Goal: Task Accomplishment & Management: Complete application form

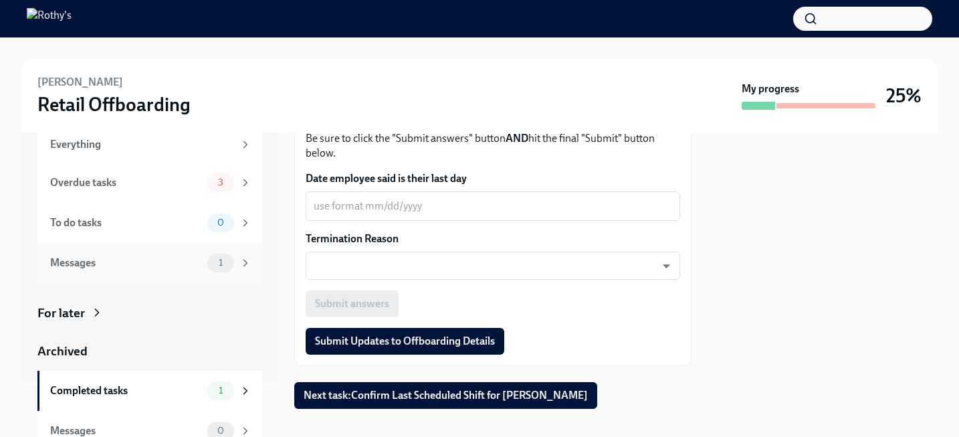
scroll to position [70, 0]
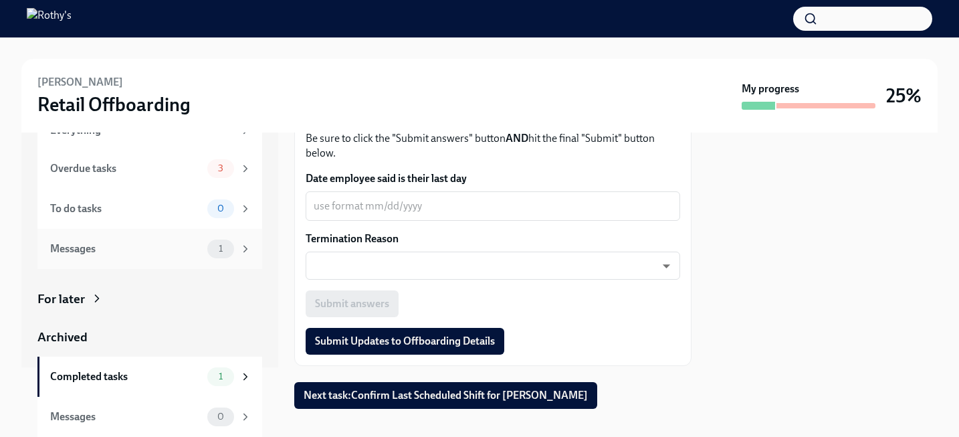
click at [205, 255] on div "Messages 1" at bounding box center [150, 249] width 201 height 19
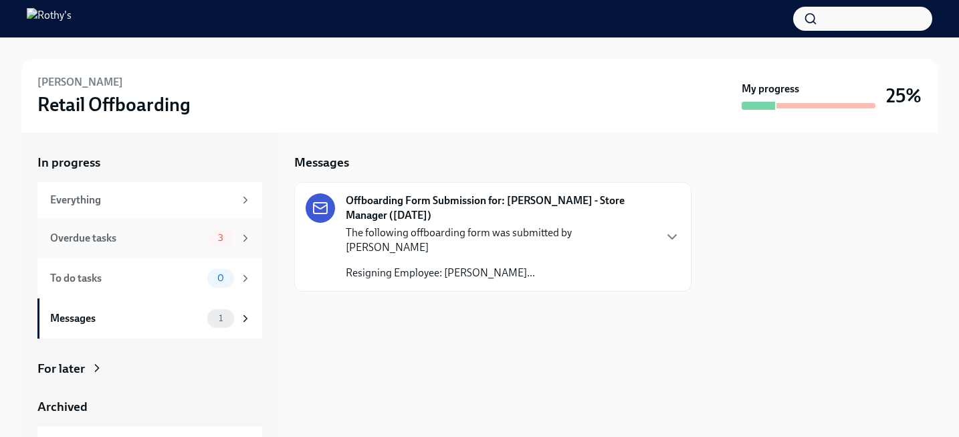
click at [202, 238] on div "Overdue tasks 3" at bounding box center [150, 238] width 201 height 19
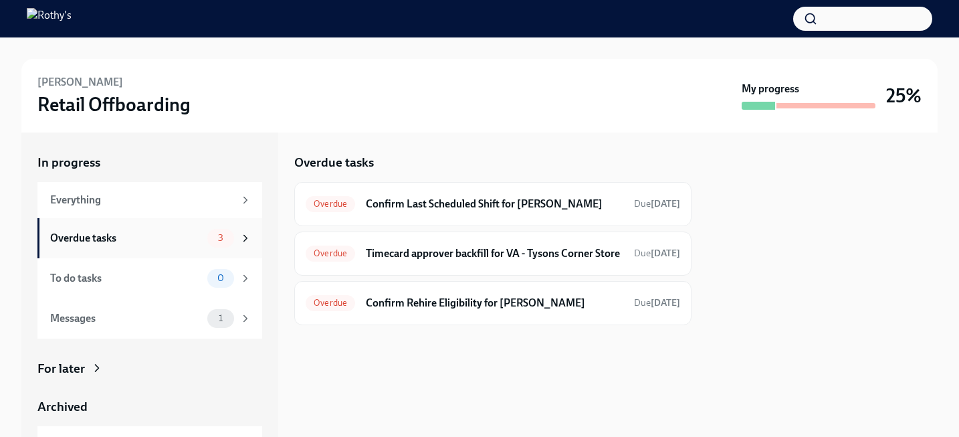
scroll to position [70, 0]
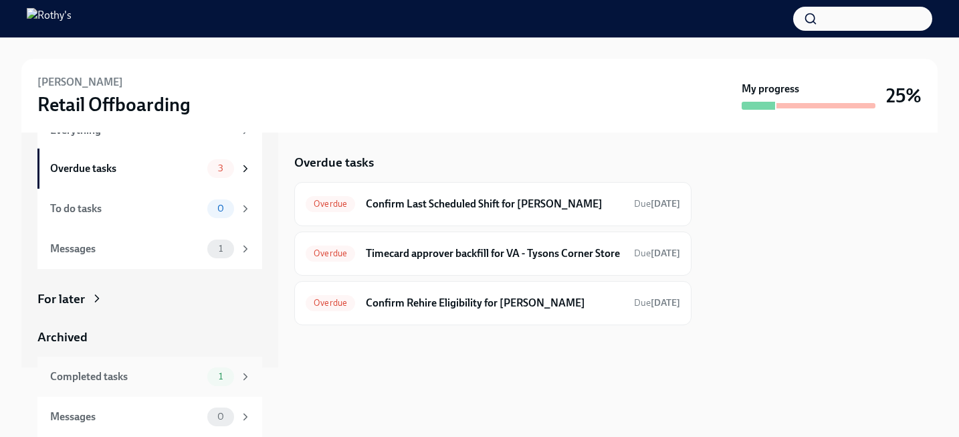
click at [169, 372] on div "Completed tasks" at bounding box center [126, 376] width 152 height 15
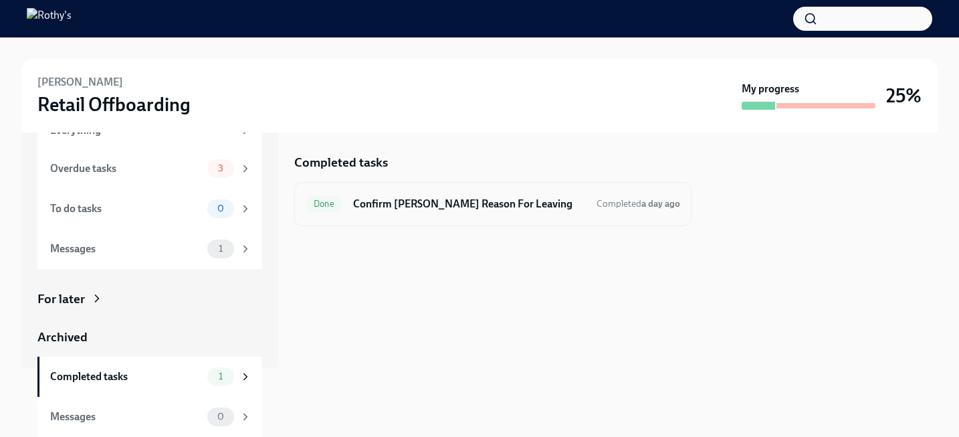
click at [485, 199] on h6 "Confirm Kendra Kaywood's Reason For Leaving" at bounding box center [469, 204] width 233 height 15
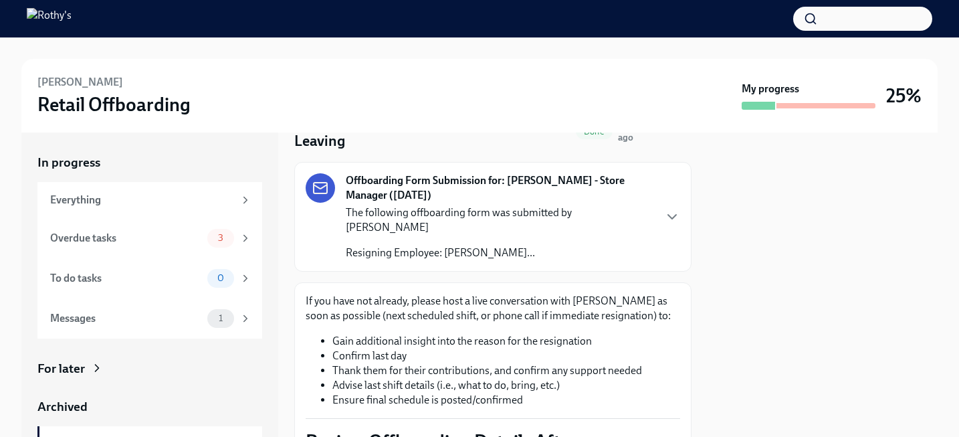
scroll to position [70, 0]
click at [669, 209] on icon "button" at bounding box center [672, 216] width 16 height 16
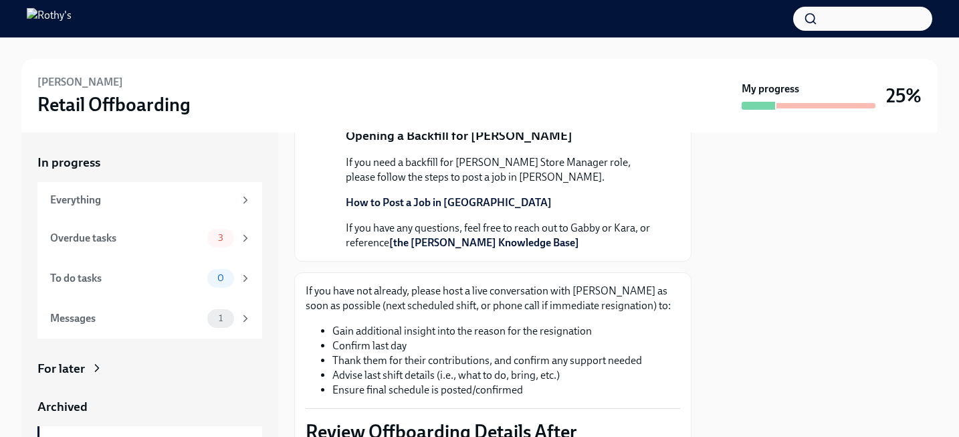
scroll to position [272, 0]
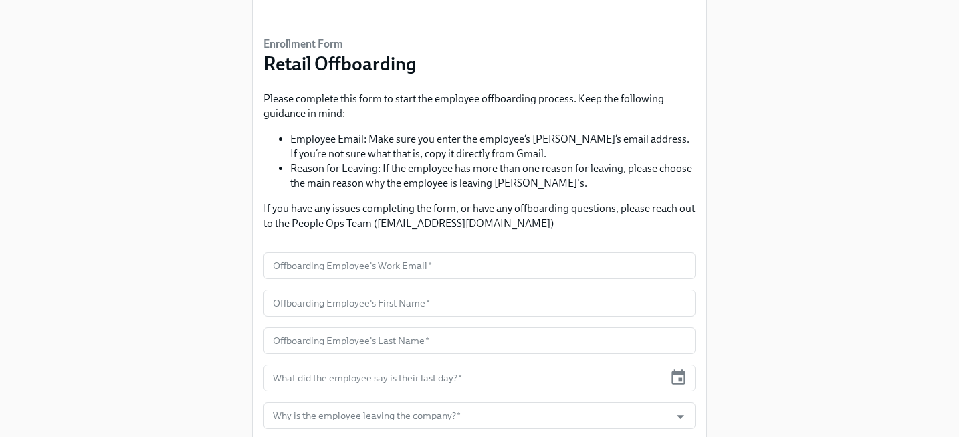
scroll to position [74, 0]
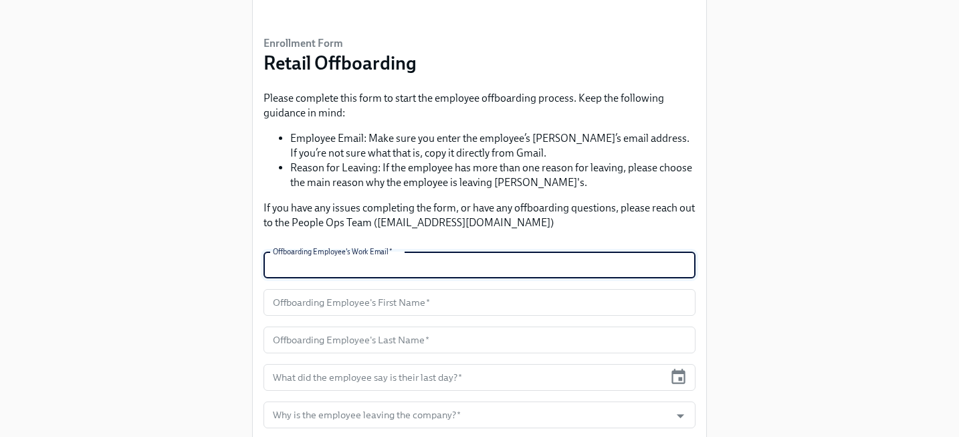
click at [414, 268] on input "text" at bounding box center [480, 265] width 432 height 27
type input "[EMAIL_ADDRESS][DOMAIN_NAME]"
click at [454, 302] on input "text" at bounding box center [480, 302] width 432 height 27
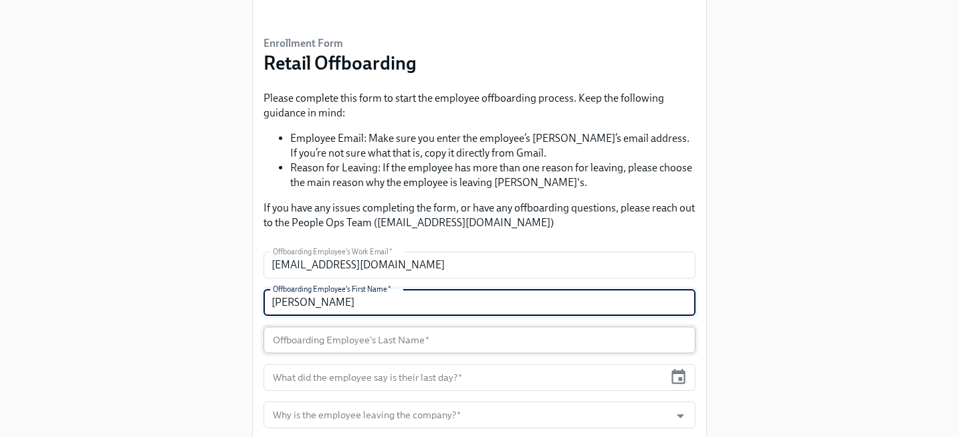
type input "[PERSON_NAME]"
click at [481, 349] on input "text" at bounding box center [480, 339] width 432 height 27
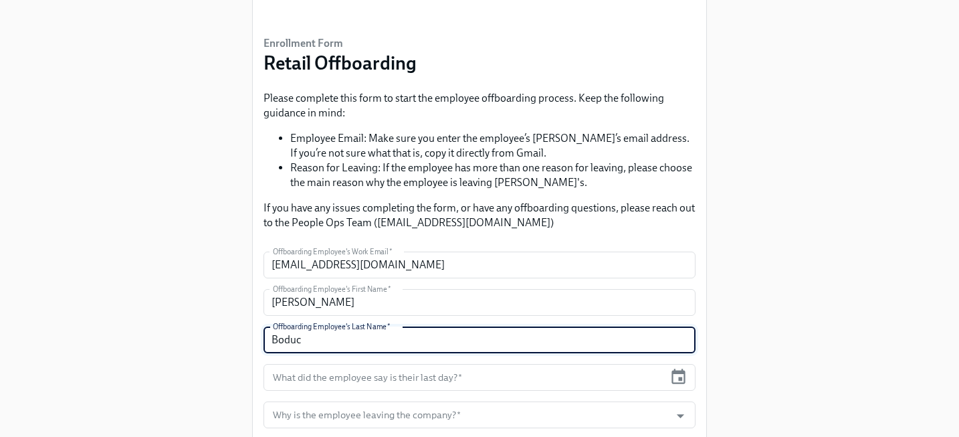
type input "Boduc"
click at [752, 306] on div "Enrollment Form Retail Offboarding Please complete this form to start the emplo…" at bounding box center [479, 225] width 917 height 599
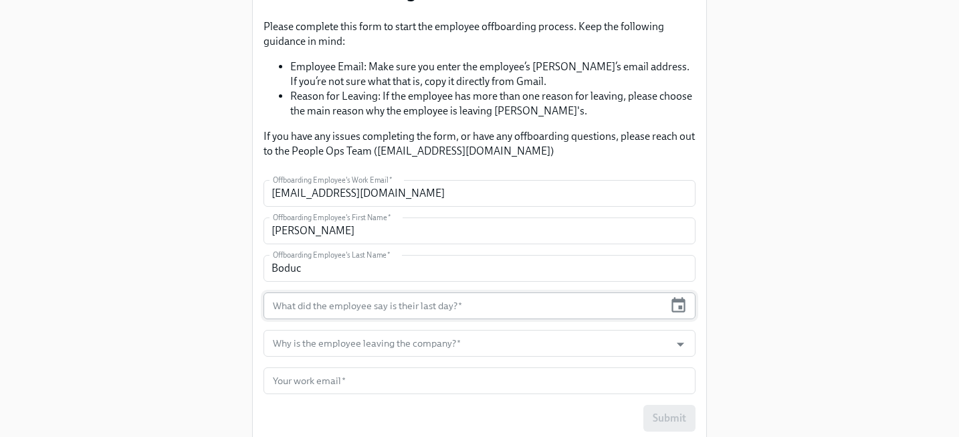
scroll to position [147, 0]
click at [680, 308] on icon "button" at bounding box center [679, 304] width 18 height 18
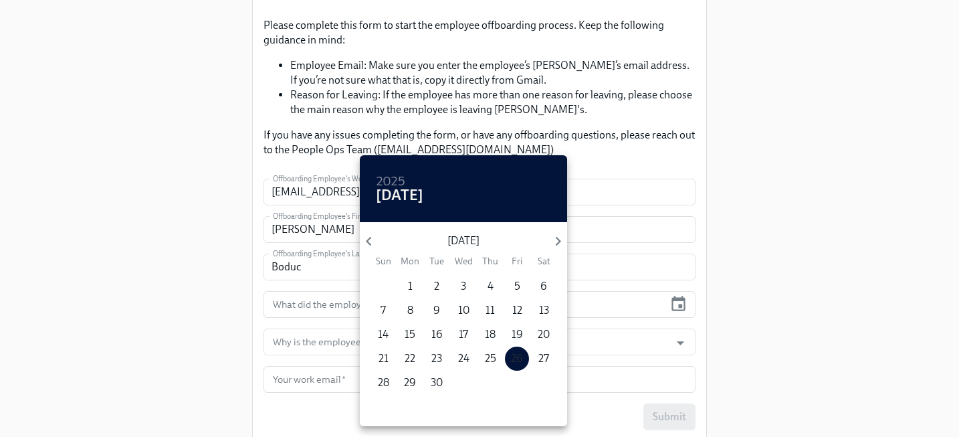
click at [514, 360] on p "26" at bounding box center [517, 358] width 12 height 15
type input "[DATE]"
click at [826, 298] on div at bounding box center [479, 218] width 959 height 437
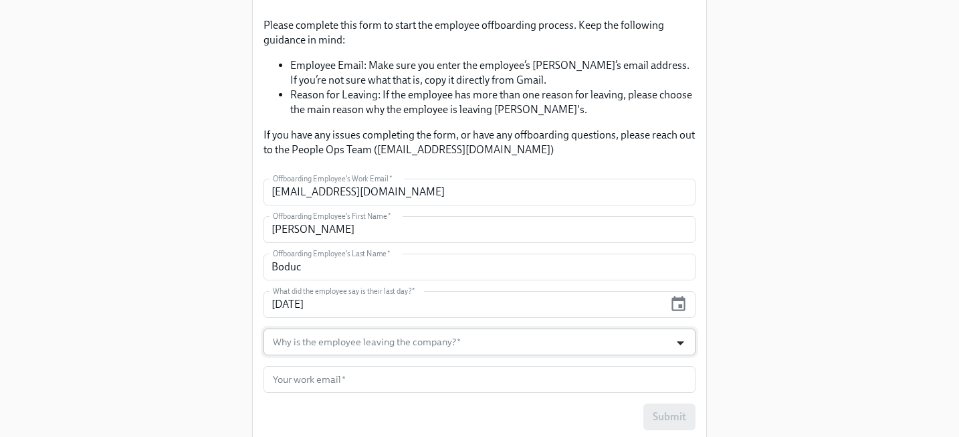
click at [680, 342] on icon "Open" at bounding box center [680, 343] width 7 height 4
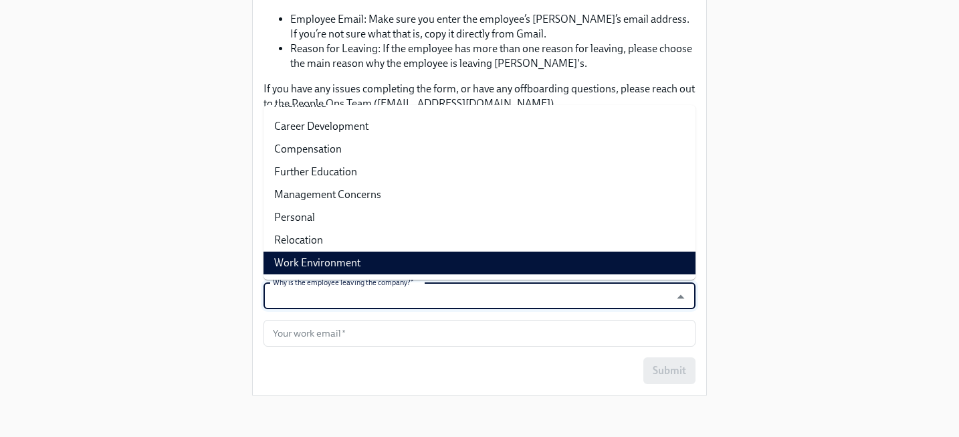
scroll to position [195, 0]
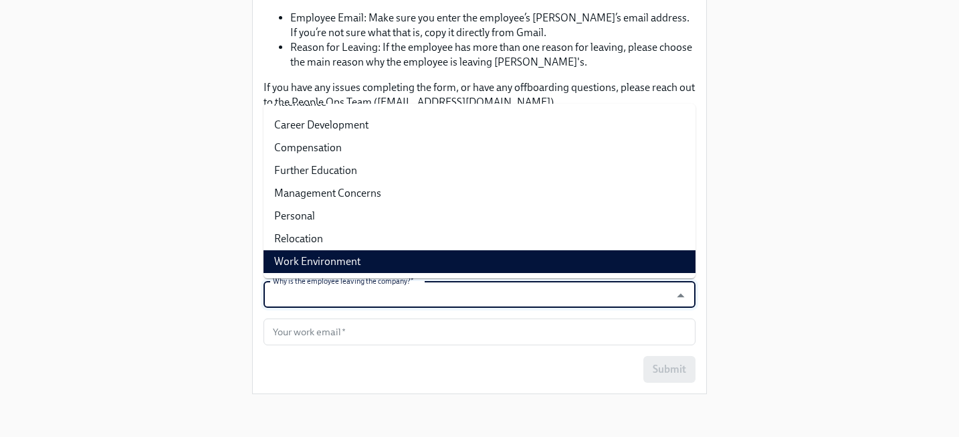
click at [498, 263] on li "Work Environment" at bounding box center [480, 261] width 432 height 23
type input "Work Environment"
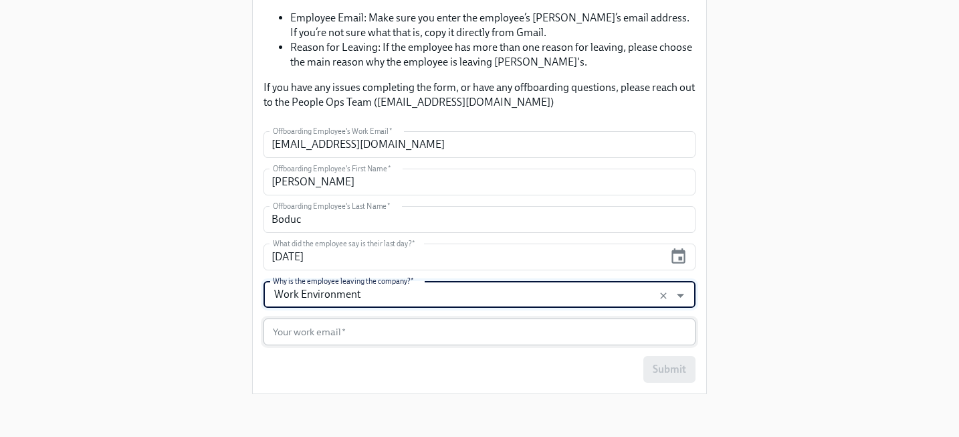
click at [500, 333] on input "text" at bounding box center [480, 331] width 432 height 27
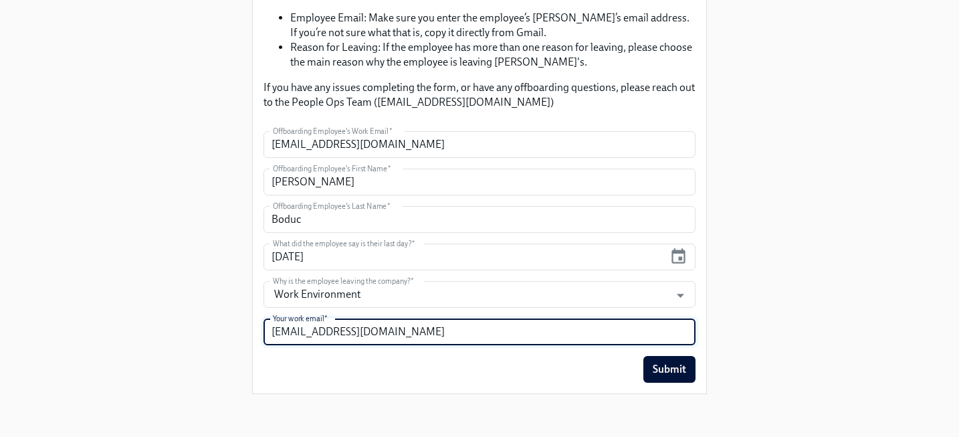
type input "jmoore@rothys.com"
click at [284, 221] on input "Boduc" at bounding box center [480, 219] width 432 height 27
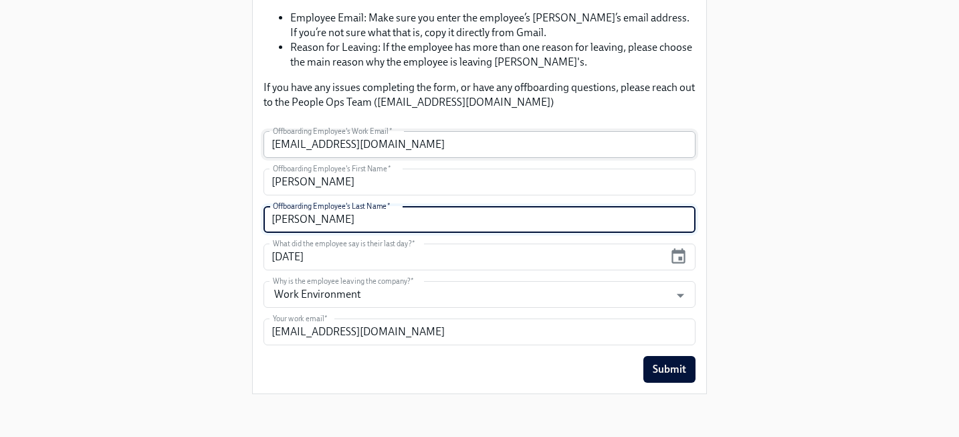
type input "Bolduc"
click at [289, 144] on input "sboduc@rothys.com" at bounding box center [480, 144] width 432 height 27
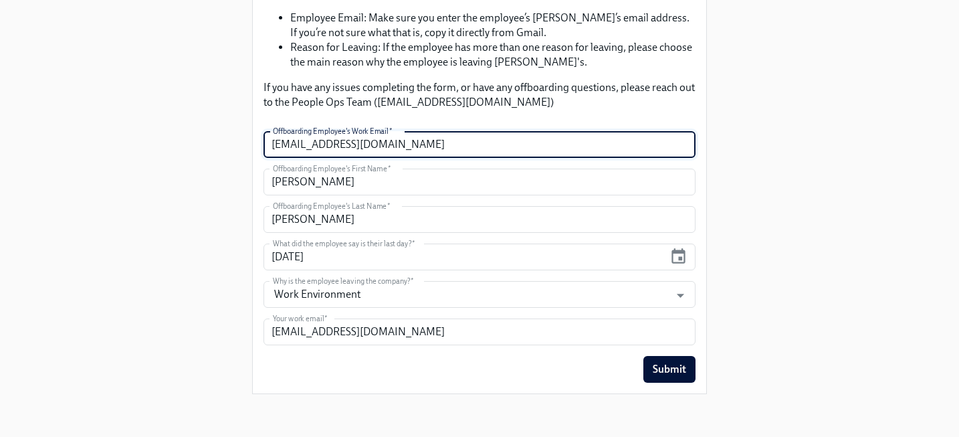
click at [410, 148] on input "sbolduc@rothys.com" at bounding box center [480, 144] width 432 height 27
type input "sbolduc@rothys.com"
click at [658, 370] on span "Submit" at bounding box center [669, 369] width 33 height 13
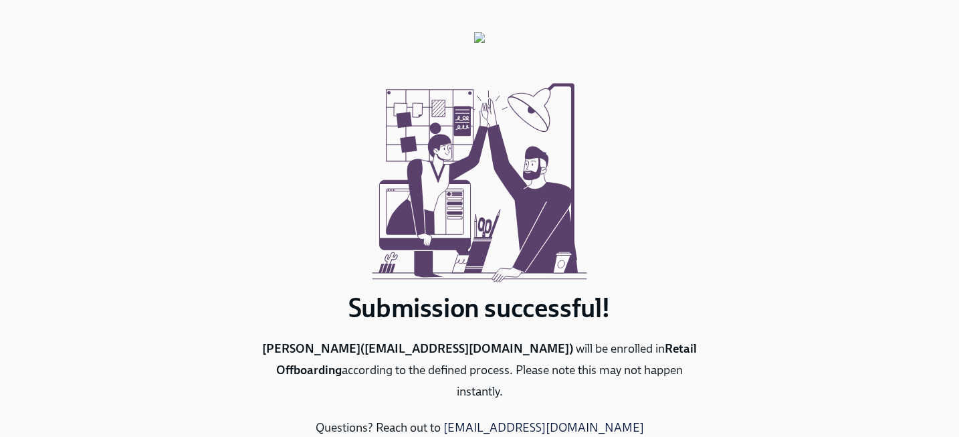
scroll to position [65, 0]
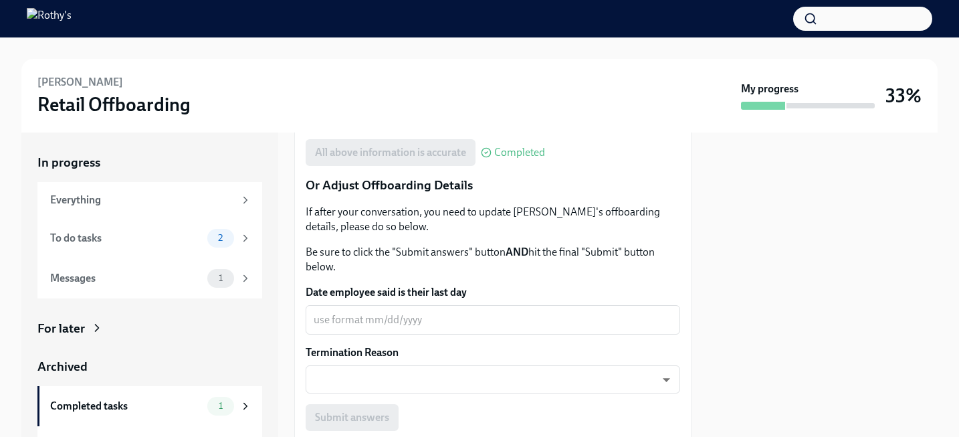
scroll to position [642, 0]
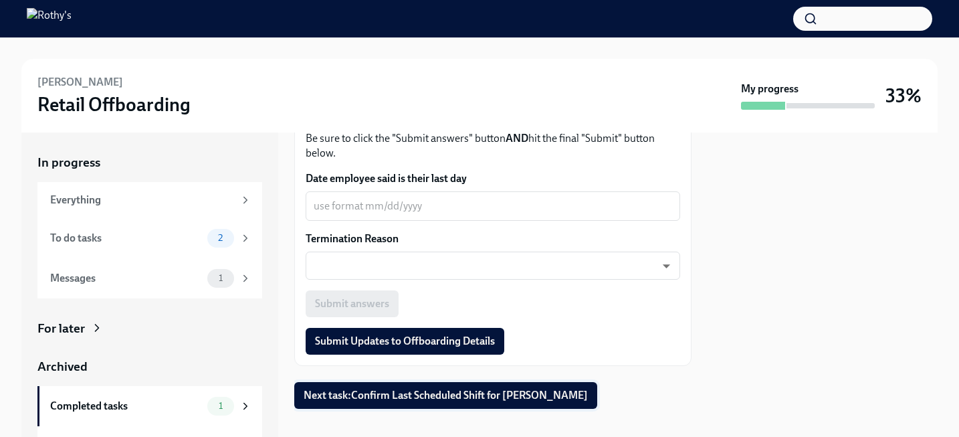
click at [532, 389] on span "Next task : Confirm Last Scheduled Shift for [PERSON_NAME]" at bounding box center [446, 395] width 284 height 13
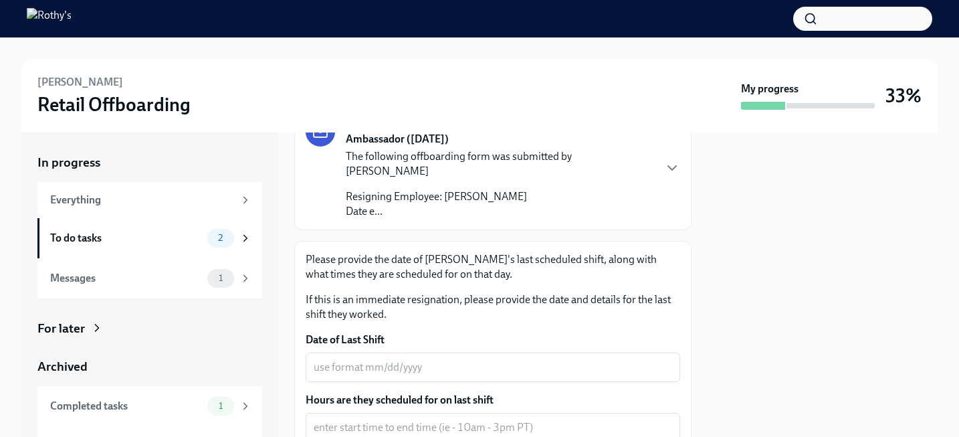
scroll to position [251, 0]
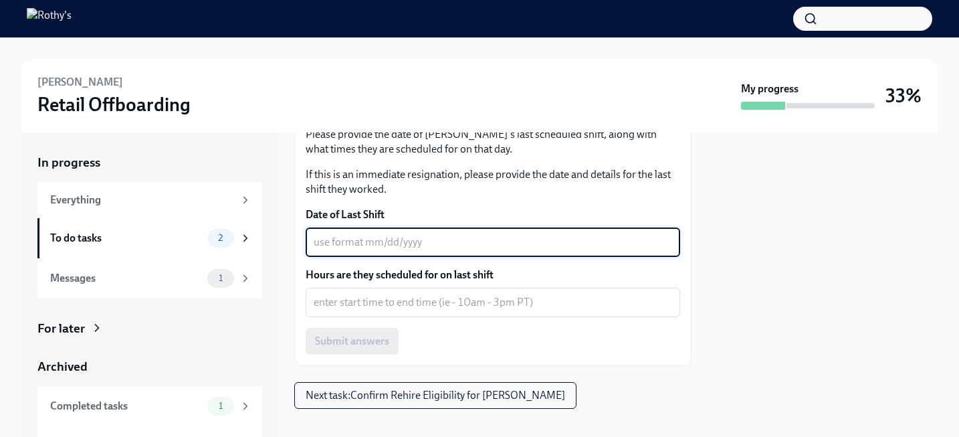
click at [413, 234] on textarea "Date of Last Shift" at bounding box center [493, 242] width 359 height 16
type textarea "[DATE]"
click at [436, 294] on textarea "Hours are they scheduled for on last shift" at bounding box center [493, 302] width 359 height 16
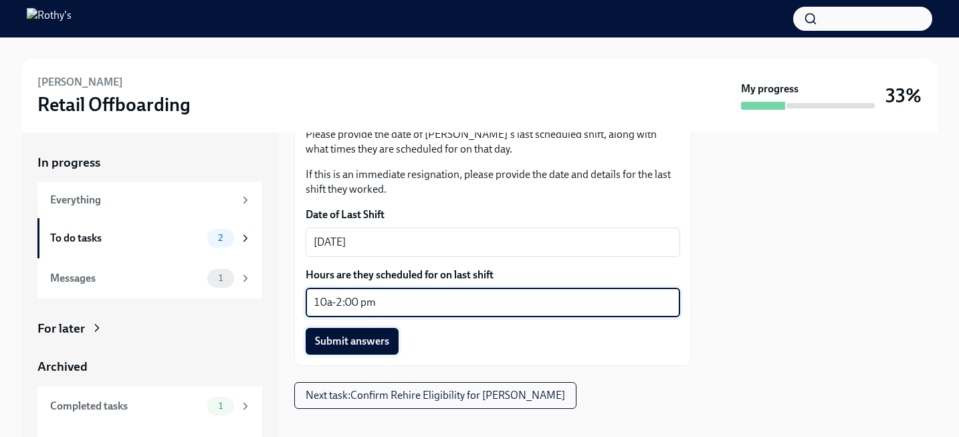
type textarea "10a-2:00 pm"
click at [357, 335] on span "Submit answers" at bounding box center [352, 341] width 74 height 13
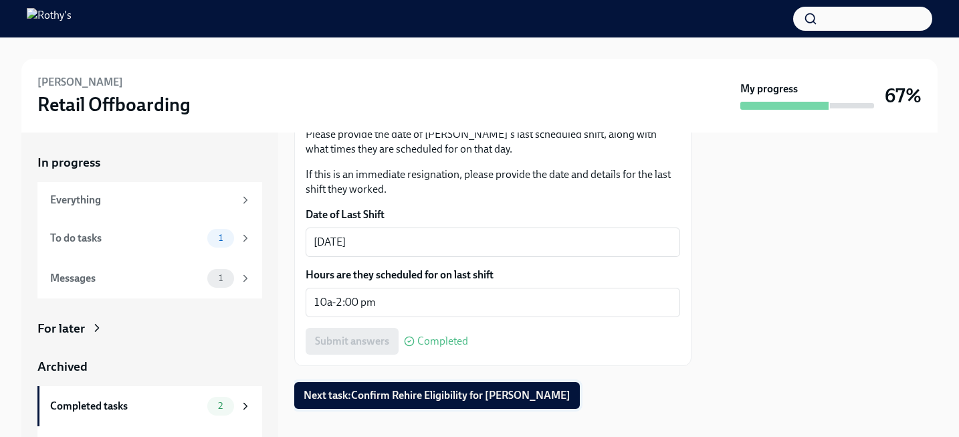
click at [388, 389] on span "Next task : Confirm Rehire Eligibility for [PERSON_NAME]" at bounding box center [437, 395] width 267 height 13
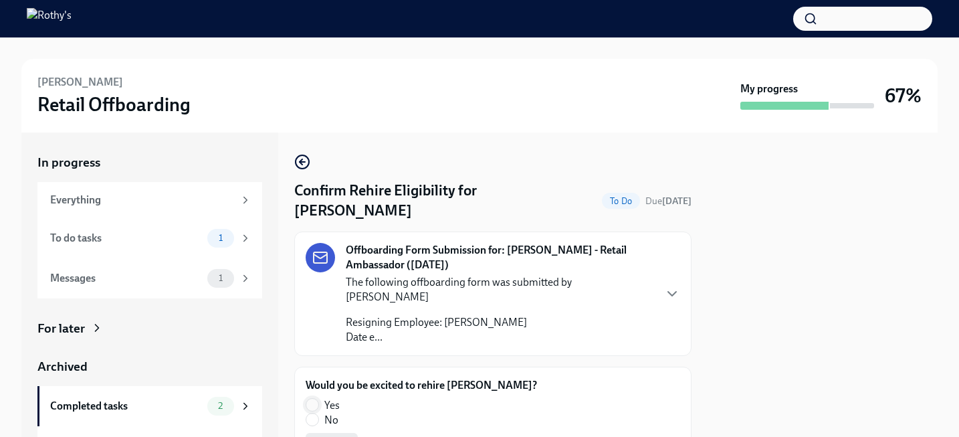
click at [310, 399] on input "Yes" at bounding box center [312, 405] width 12 height 12
radio input "true"
